Goal: Task Accomplishment & Management: Manage account settings

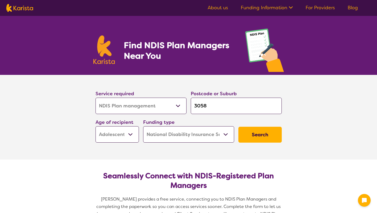
select select "NDIS Plan management"
select select "AS"
select select "NDIS"
select select "NDIS Plan management"
select select "AS"
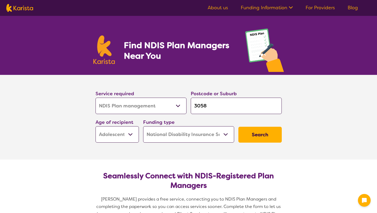
select select "NDIS"
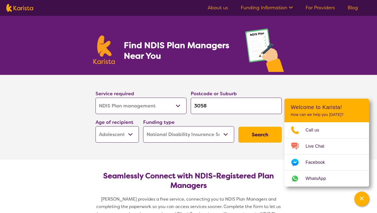
click at [325, 10] on link "For Providers" at bounding box center [320, 8] width 29 height 6
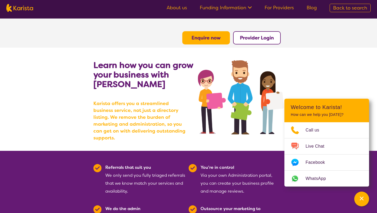
click at [248, 39] on b "Provider Login" at bounding box center [257, 38] width 34 height 6
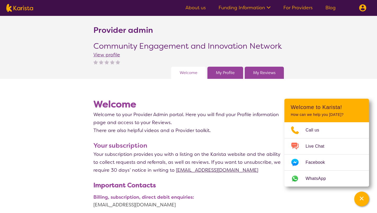
click at [262, 75] on link "My Reviews" at bounding box center [264, 73] width 22 height 8
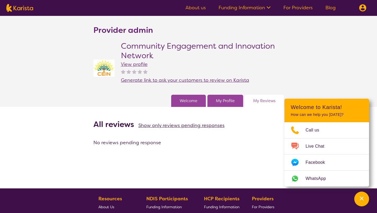
click at [188, 101] on link "Welcome" at bounding box center [189, 101] width 18 height 8
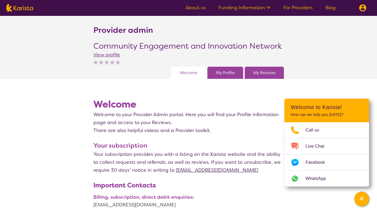
click at [233, 73] on link "My Profile" at bounding box center [225, 73] width 19 height 8
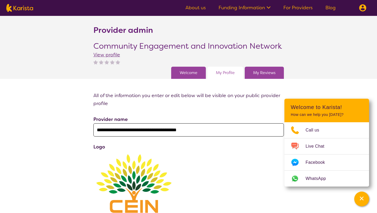
click at [191, 71] on link "Welcome" at bounding box center [189, 73] width 18 height 8
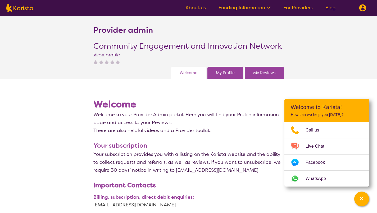
click at [266, 76] on link "My Reviews" at bounding box center [264, 73] width 22 height 8
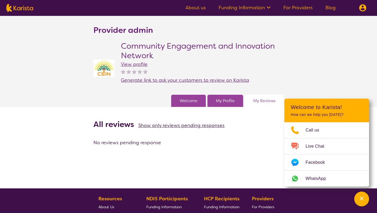
click at [223, 81] on span "Generate link to ask your customers to review on Karista" at bounding box center [185, 80] width 128 height 6
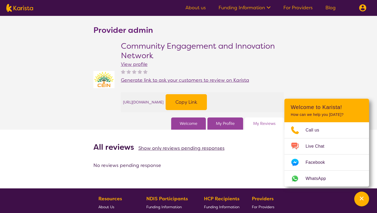
click at [207, 108] on button "Copy Link" at bounding box center [186, 102] width 41 height 16
